Goal: Task Accomplishment & Management: Manage account settings

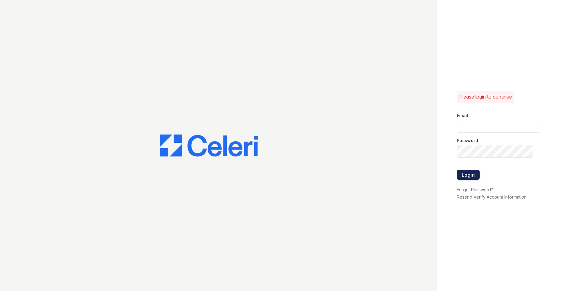
type input "smasseylogan@mmgmgt.com"
click at [464, 175] on button "Login" at bounding box center [467, 175] width 23 height 10
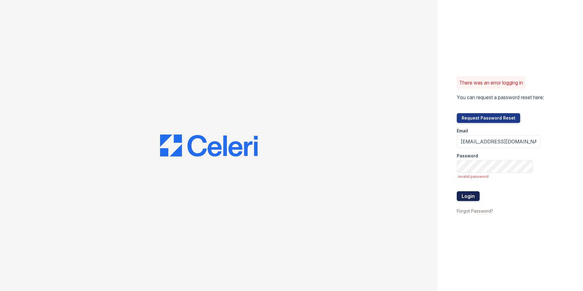
click at [471, 194] on button "Login" at bounding box center [467, 196] width 23 height 10
click at [484, 118] on button "Request Password Reset" at bounding box center [487, 118] width 63 height 10
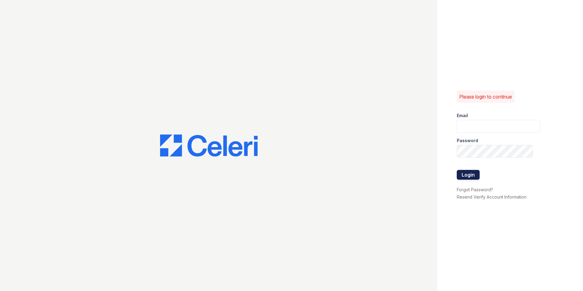
type input "[EMAIL_ADDRESS][DOMAIN_NAME]"
click at [470, 175] on button "Login" at bounding box center [467, 175] width 23 height 10
